Goal: Download file/media

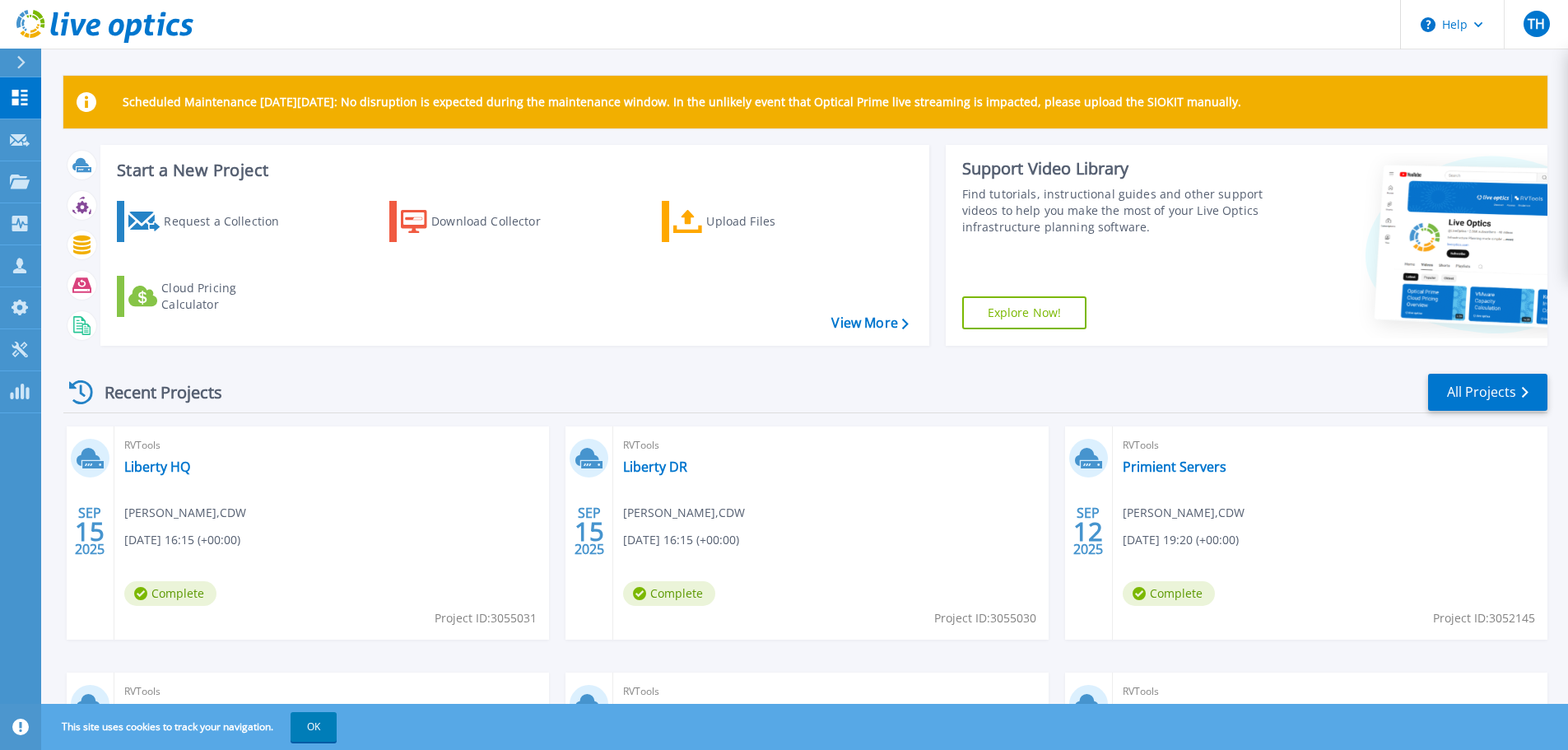
scroll to position [83, 0]
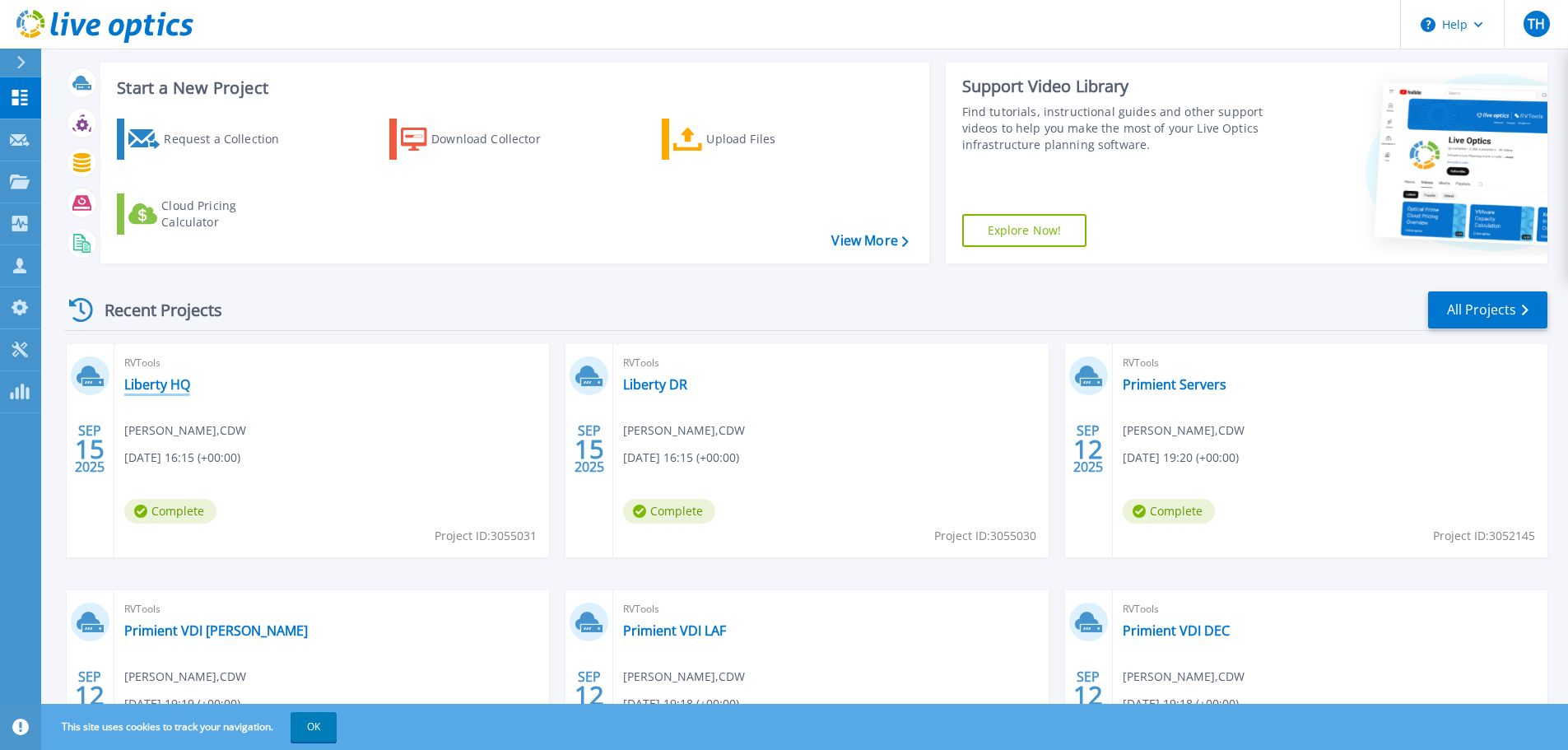
click at [159, 388] on link "Liberty HQ" at bounding box center [157, 384] width 66 height 17
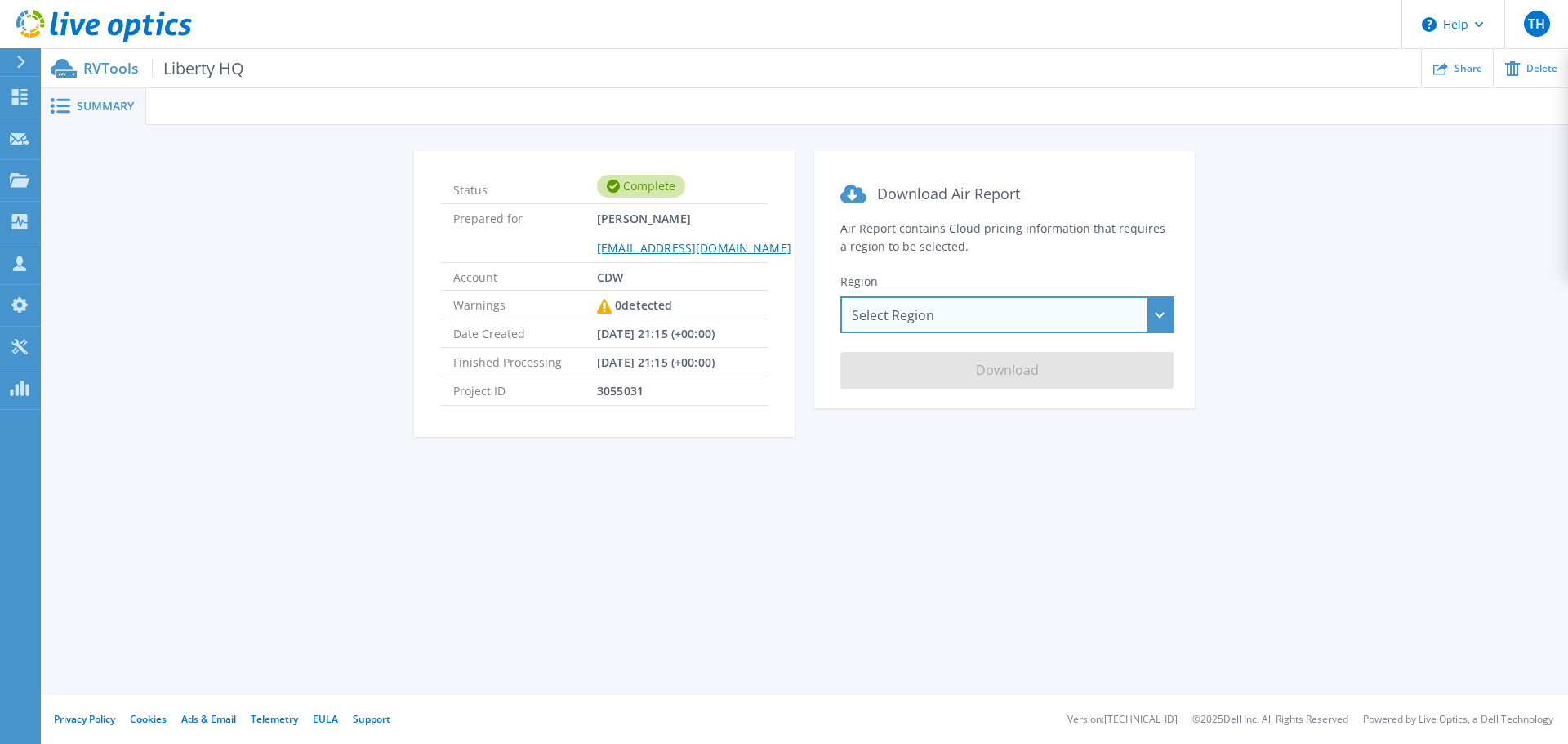
click at [1021, 319] on div "Select Region [GEOGRAPHIC_DATA] ([GEOGRAPHIC_DATA]) [GEOGRAPHIC_DATA] ([GEOGRAP…" at bounding box center [1007, 315] width 333 height 36
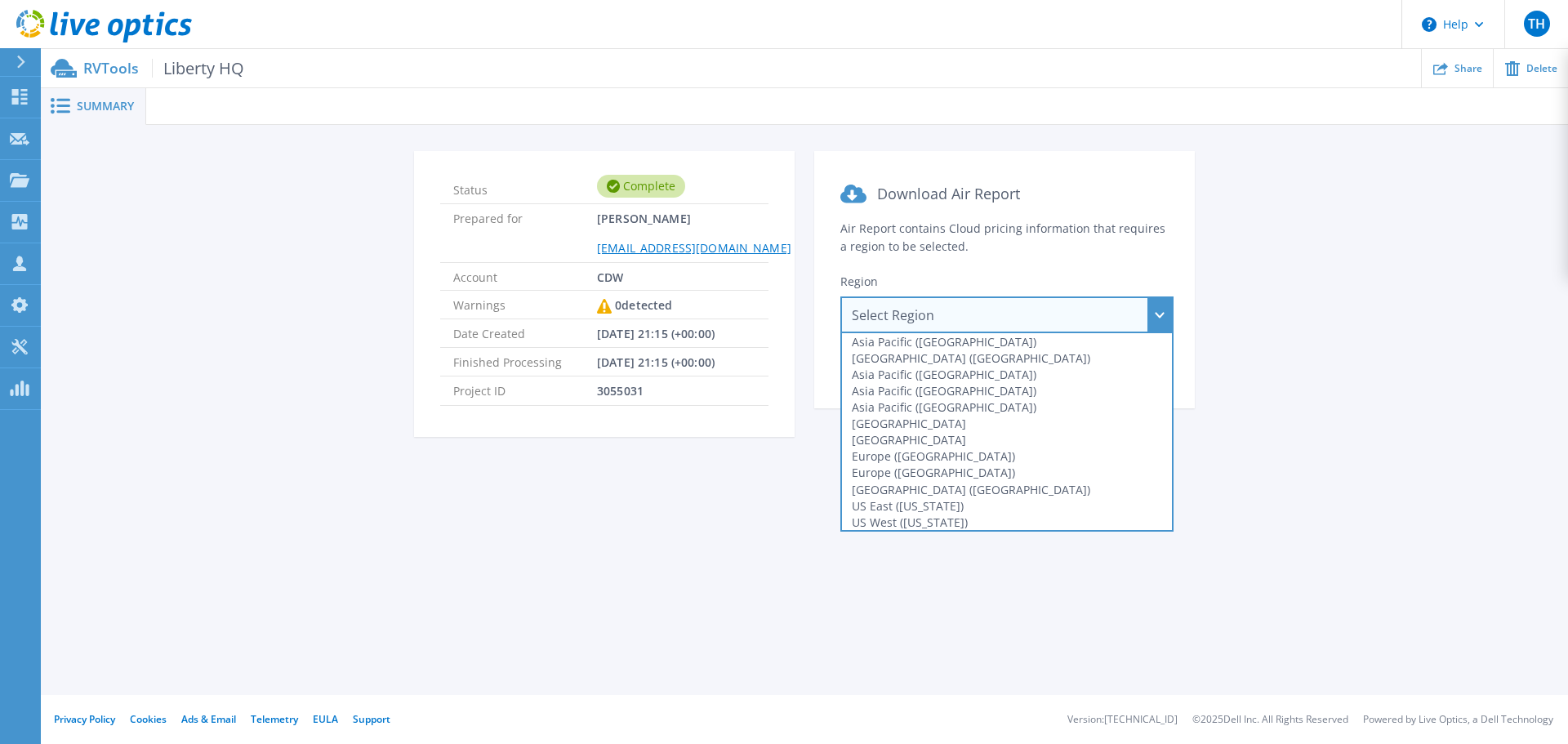
click at [917, 503] on div "US East ([US_STATE])" at bounding box center [1007, 505] width 330 height 17
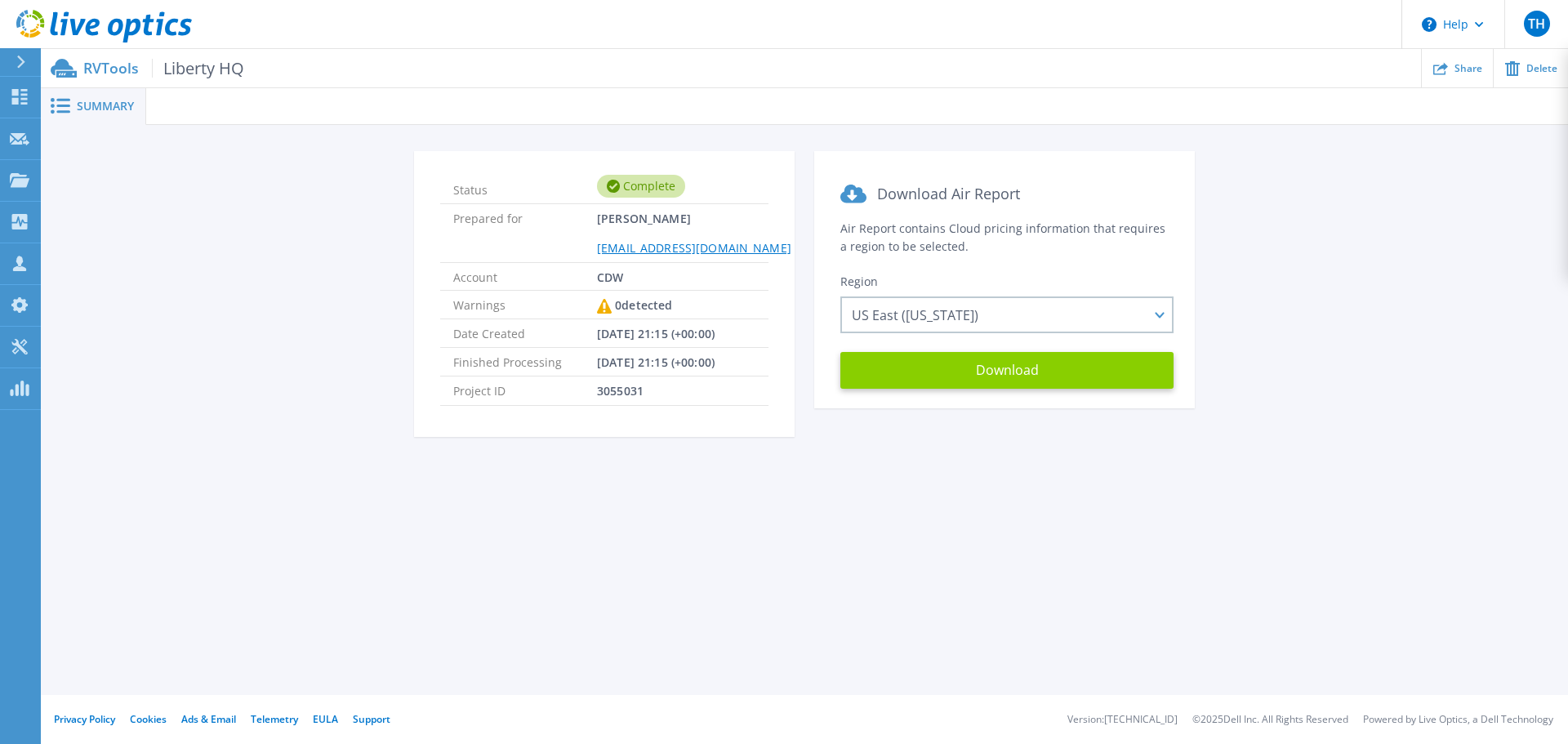
click at [967, 369] on button "Download" at bounding box center [1007, 370] width 333 height 36
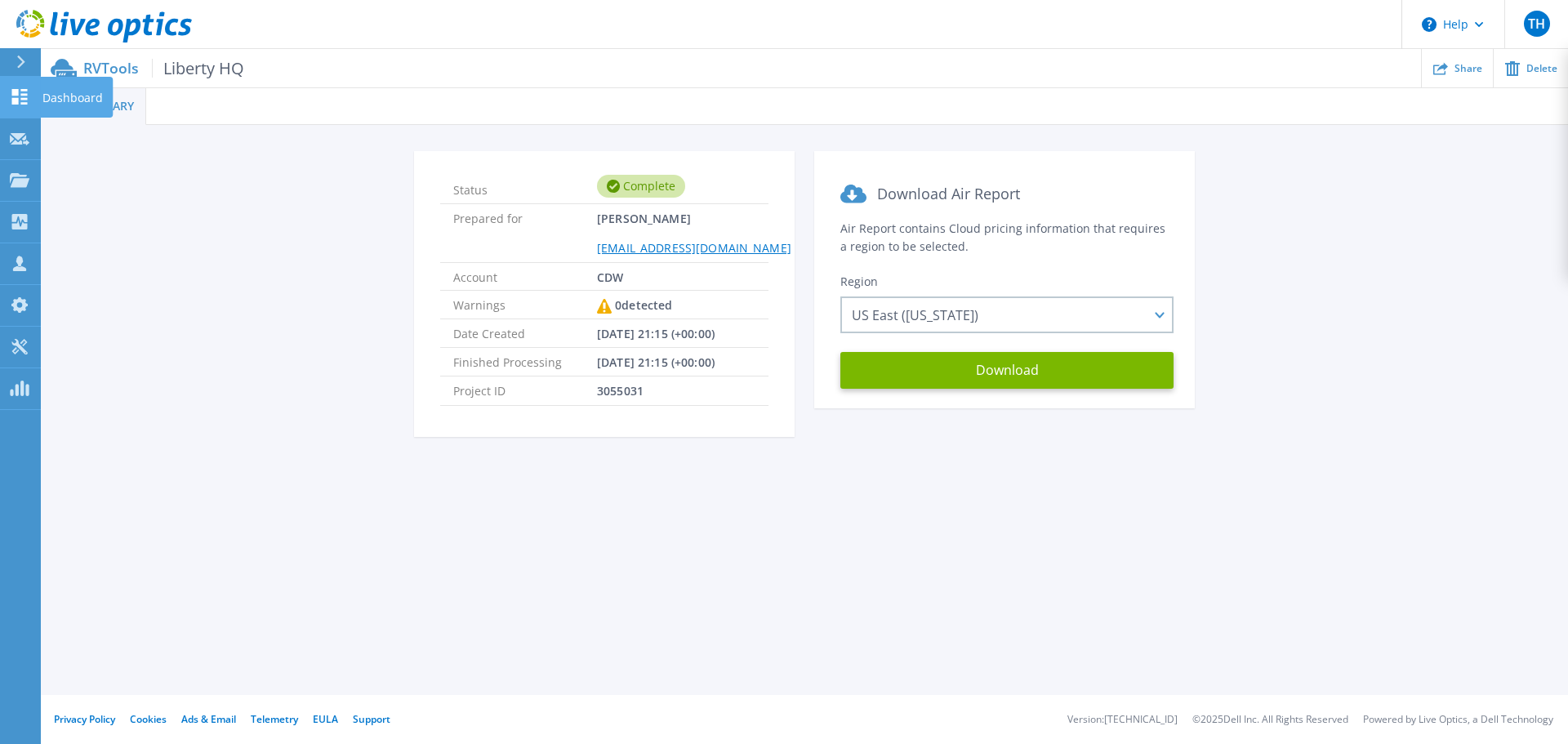
click at [17, 98] on icon at bounding box center [20, 96] width 16 height 16
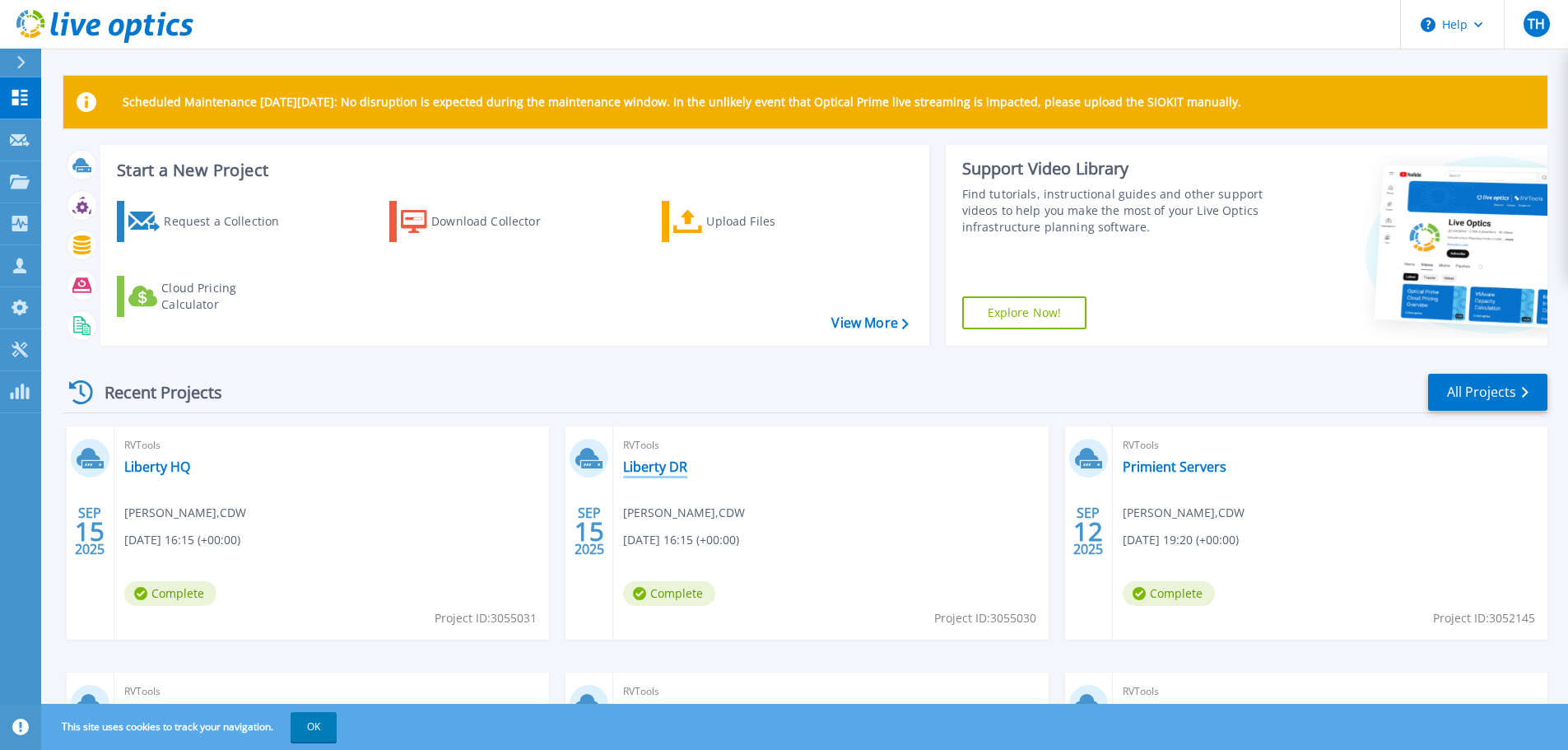
click at [647, 464] on link "Liberty DR" at bounding box center [655, 467] width 64 height 17
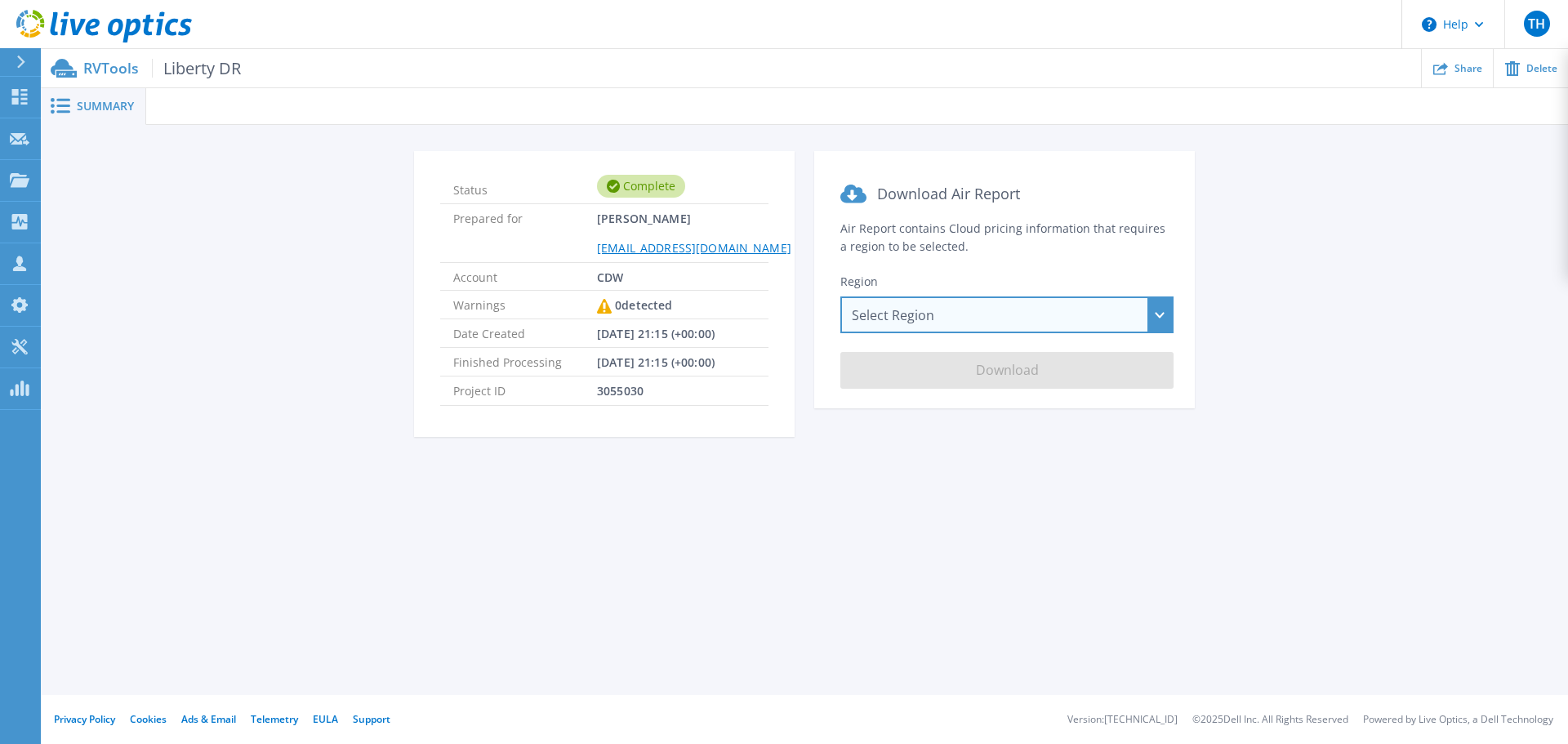
click at [959, 319] on div "Select Region [GEOGRAPHIC_DATA] ([GEOGRAPHIC_DATA]) [GEOGRAPHIC_DATA] ([GEOGRAP…" at bounding box center [1007, 315] width 333 height 36
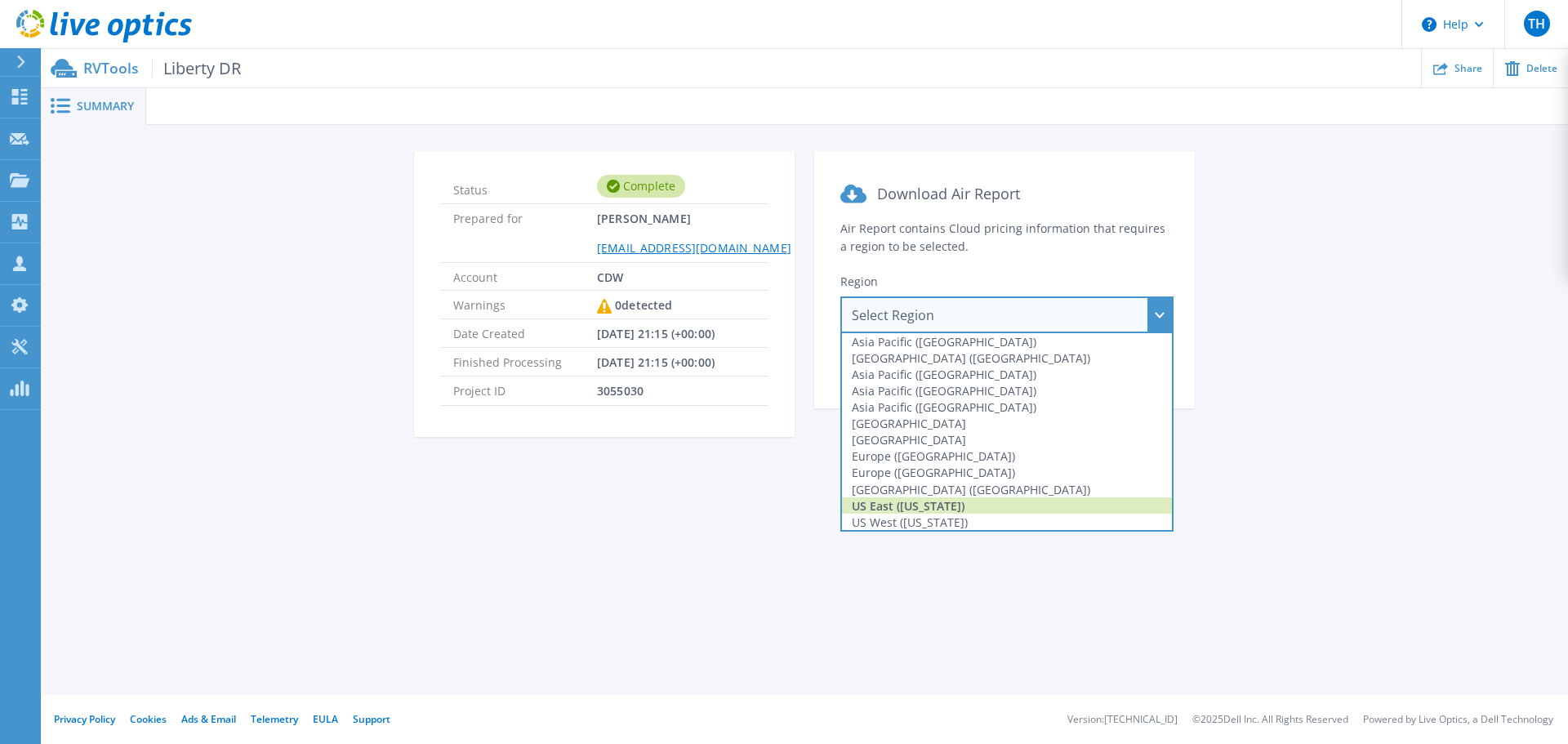
click at [938, 507] on div "US East ([US_STATE])" at bounding box center [1007, 505] width 330 height 17
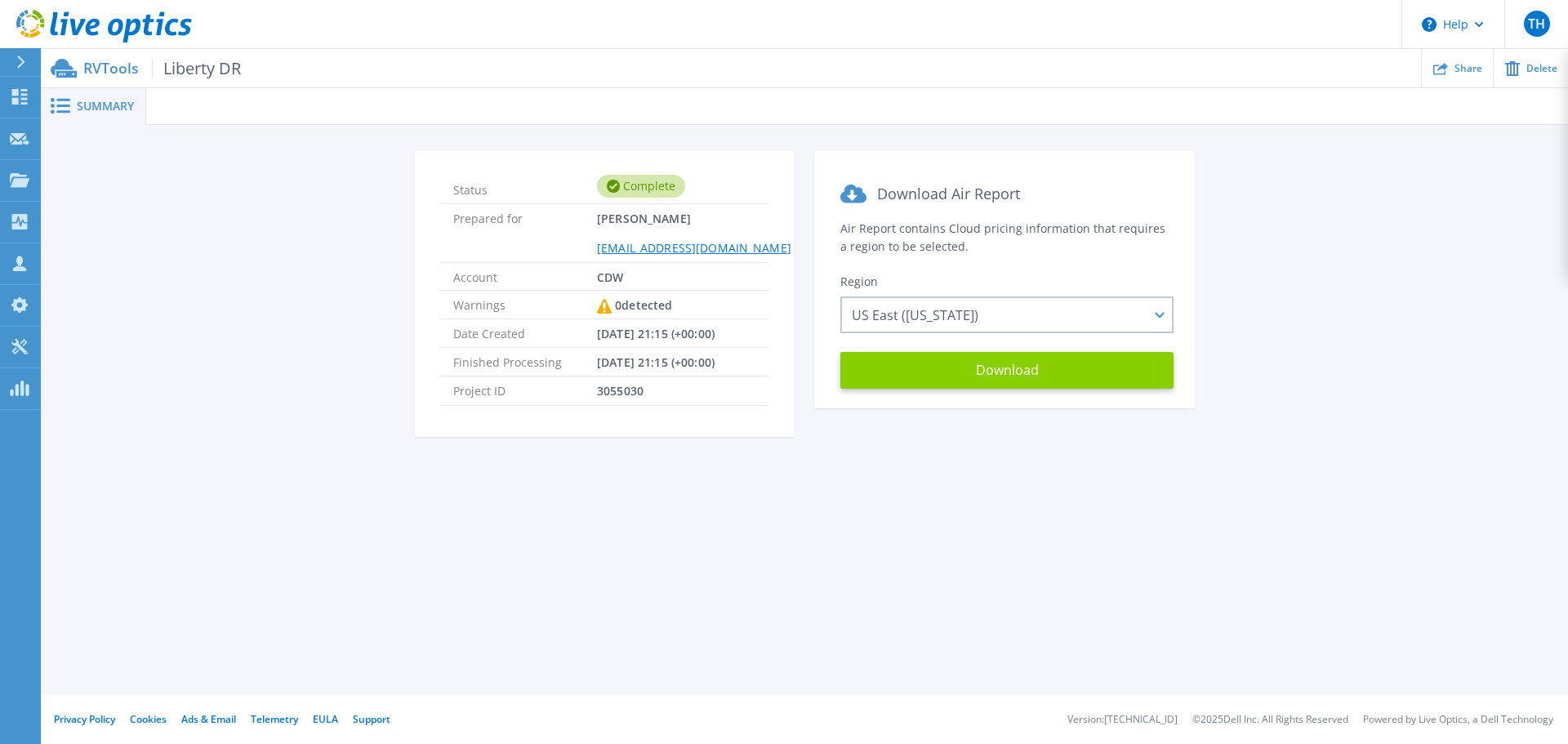
click at [999, 370] on button "Download" at bounding box center [1007, 370] width 333 height 36
